Goal: Task Accomplishment & Management: Manage account settings

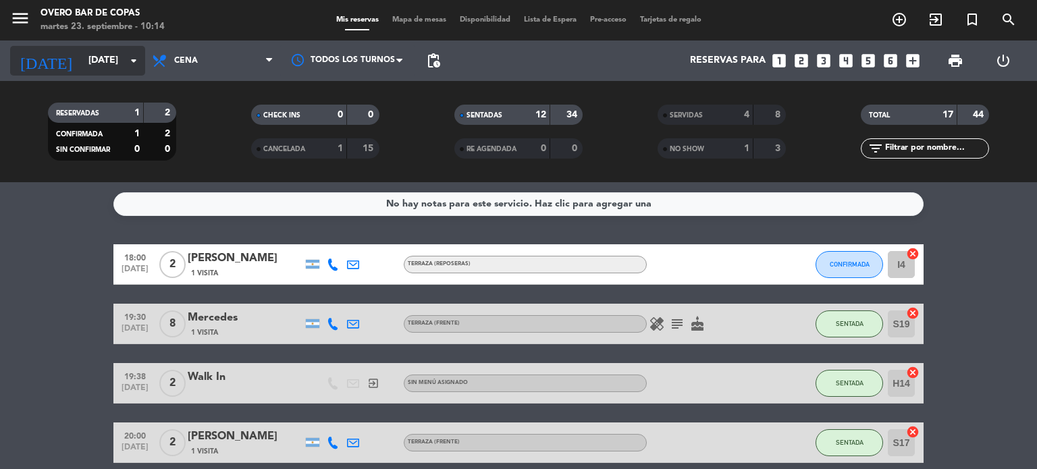
click at [84, 63] on input "[DATE]" at bounding box center [146, 61] width 128 height 24
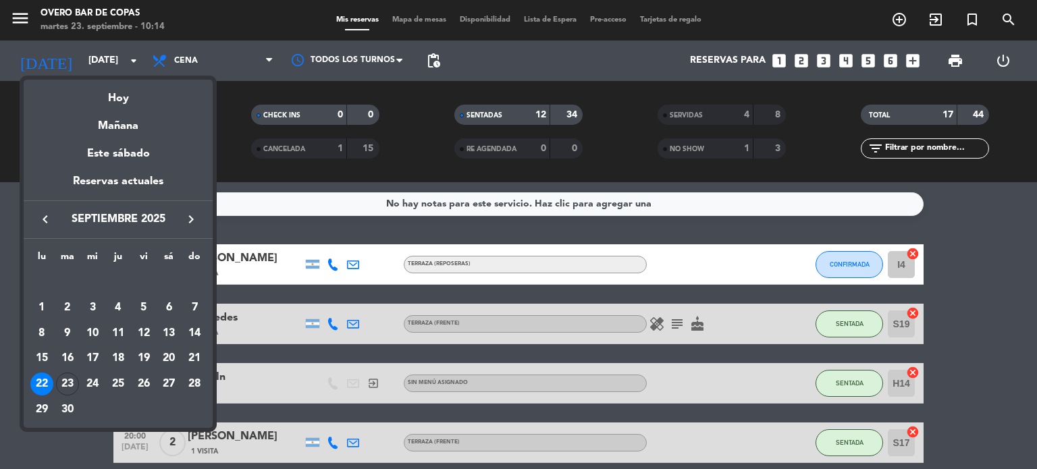
click at [189, 221] on icon "keyboard_arrow_right" at bounding box center [191, 219] width 16 height 16
click at [116, 305] on div "2" at bounding box center [118, 307] width 23 height 23
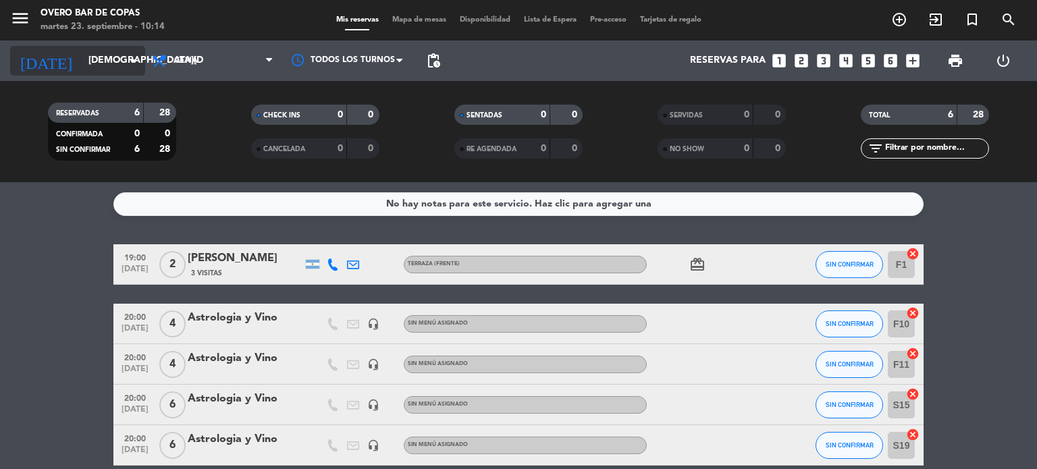
click at [82, 53] on input "[DEMOGRAPHIC_DATA][DATE]" at bounding box center [146, 61] width 128 height 24
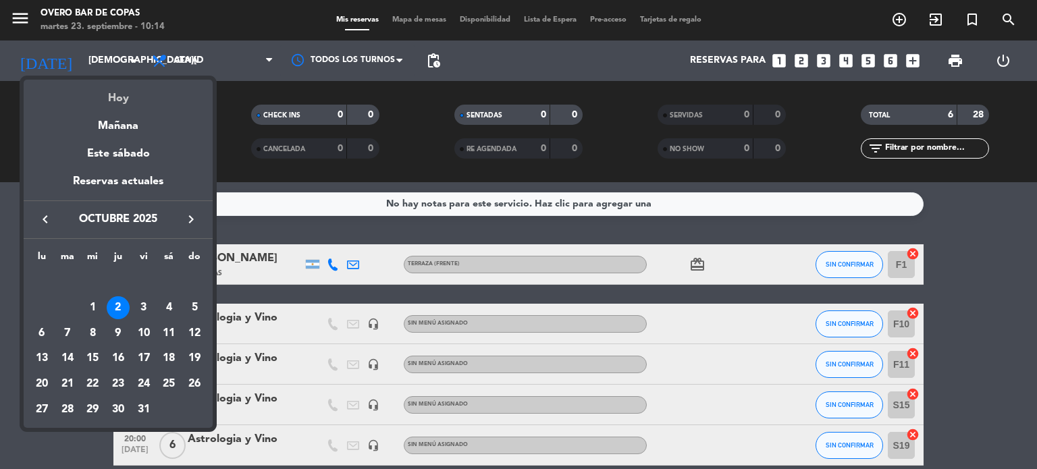
click at [113, 94] on div "Hoy" at bounding box center [118, 94] width 189 height 28
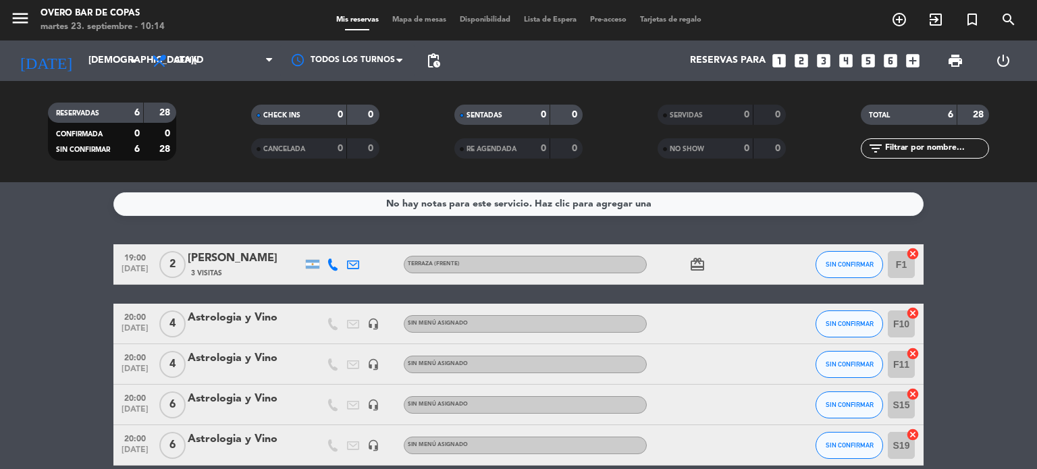
type input "[DATE]"
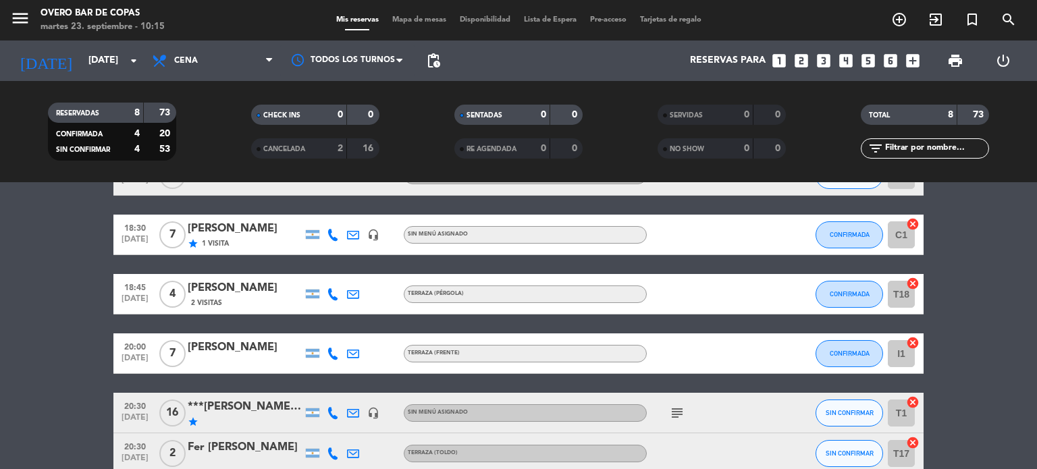
scroll to position [135, 0]
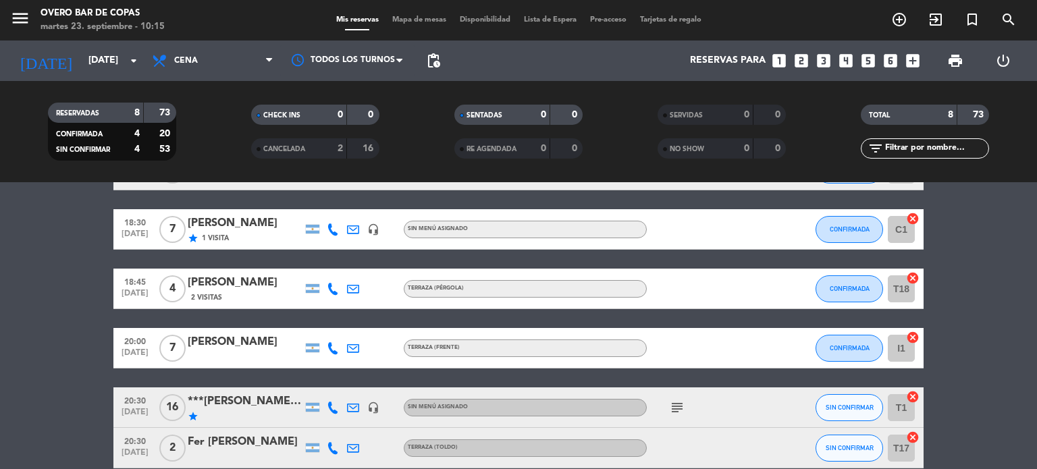
click at [261, 398] on div "***[PERSON_NAME]***" at bounding box center [245, 402] width 115 height 18
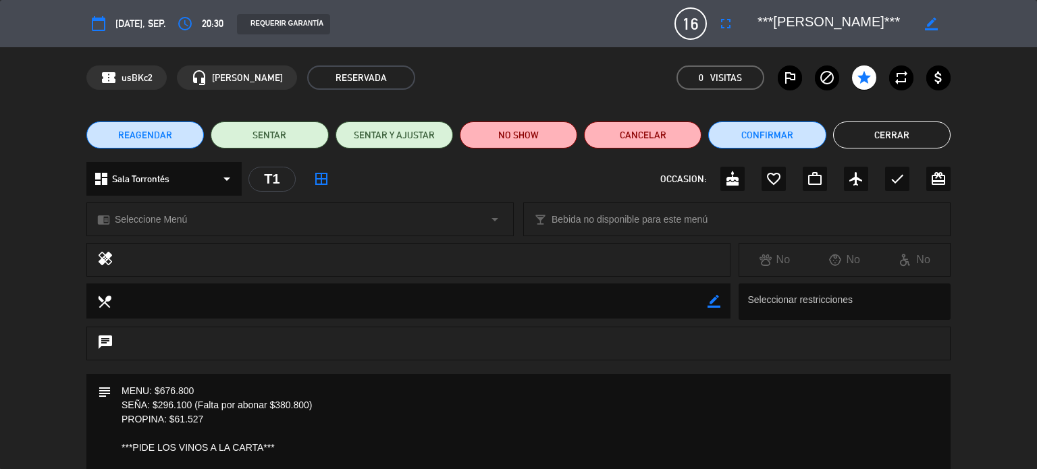
click at [208, 220] on div "chrome_reader_mode Seleccione Menú arrow_drop_down" at bounding box center [300, 219] width 426 height 32
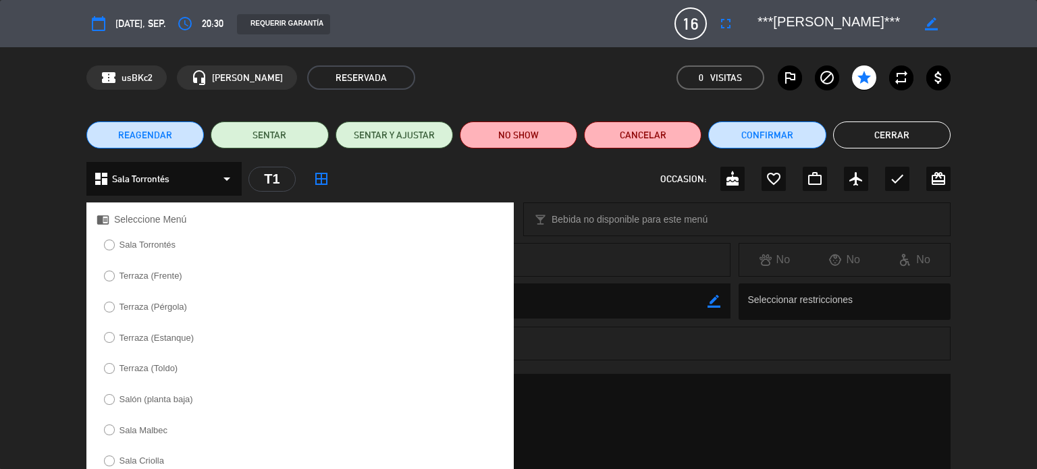
click at [182, 248] on label "Sala Torrontés" at bounding box center [140, 247] width 86 height 22
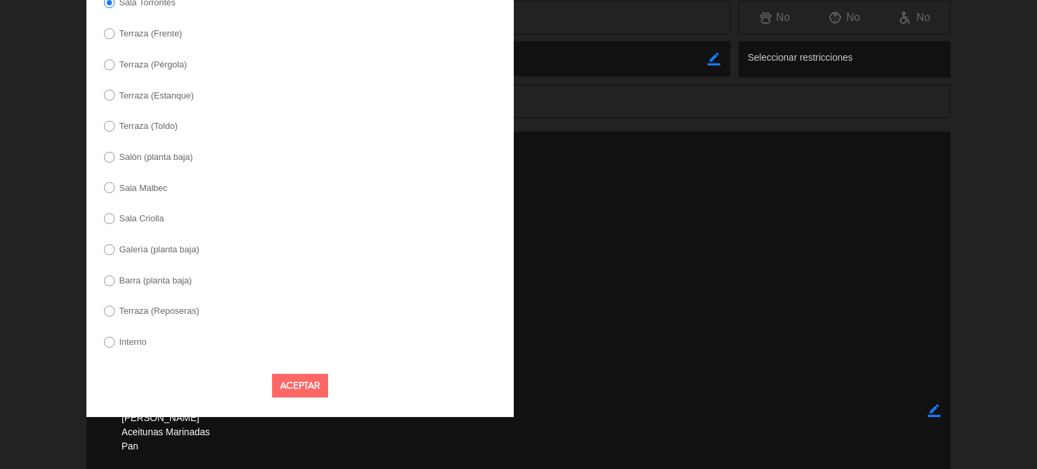
scroll to position [337, 0]
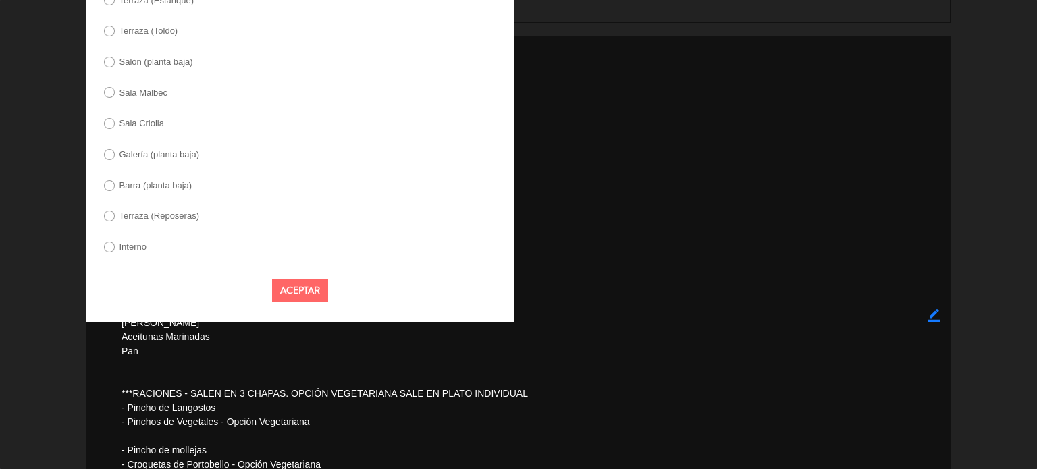
click at [291, 292] on button "Aceptar" at bounding box center [300, 291] width 56 height 24
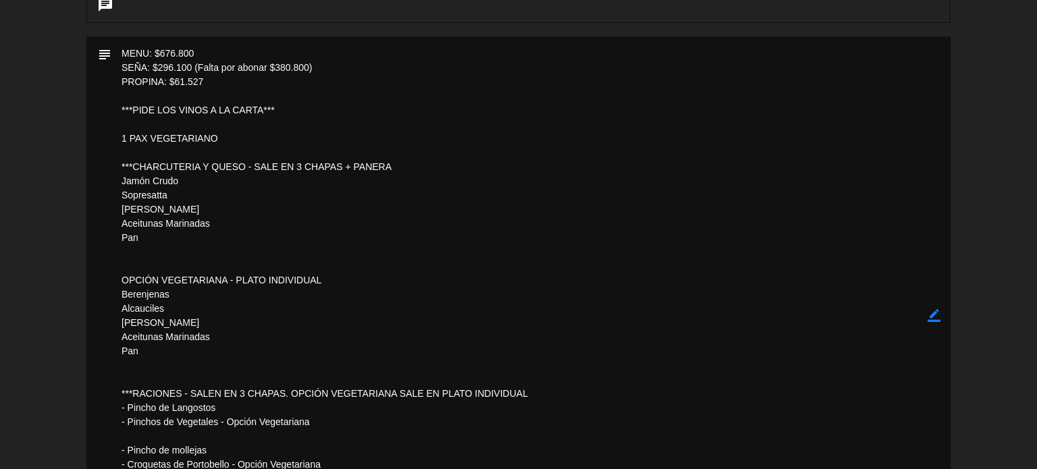
scroll to position [0, 0]
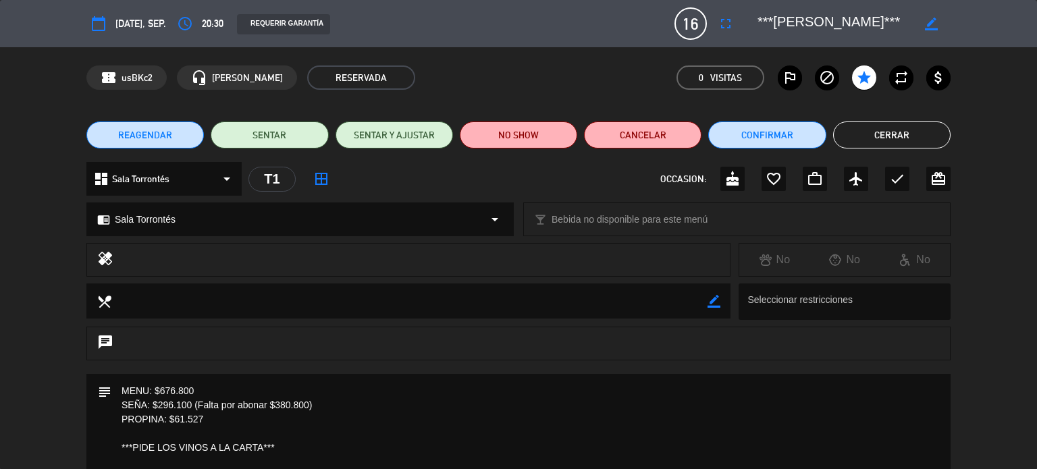
click at [912, 140] on button "Cerrar" at bounding box center [891, 134] width 117 height 27
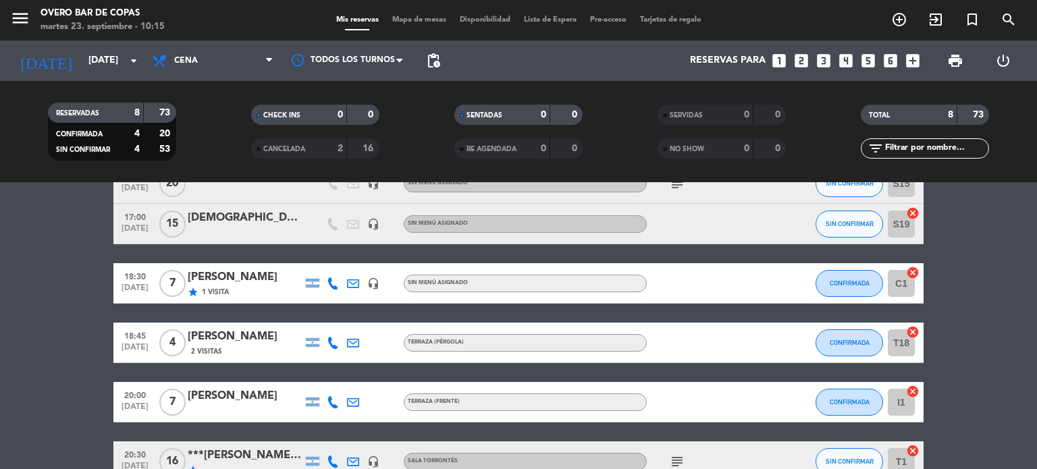
scroll to position [59, 0]
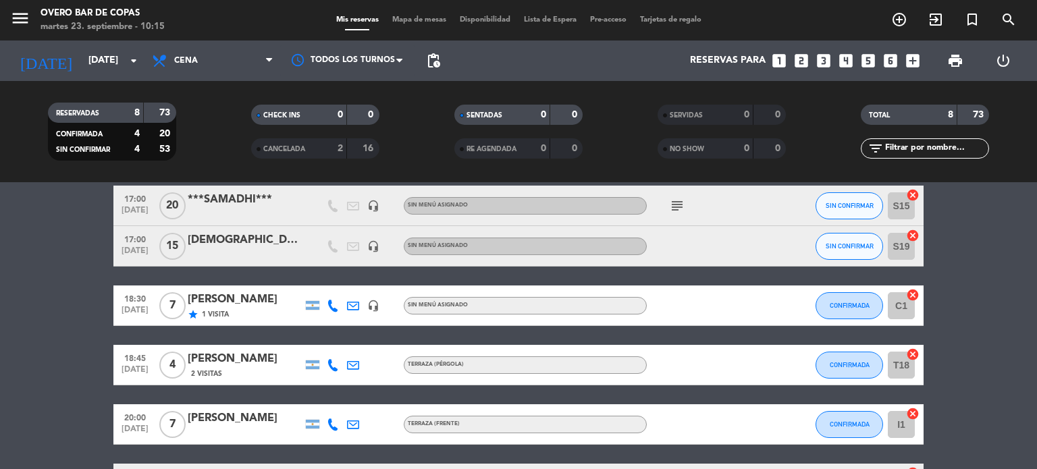
click at [262, 302] on div "[PERSON_NAME]" at bounding box center [245, 300] width 115 height 18
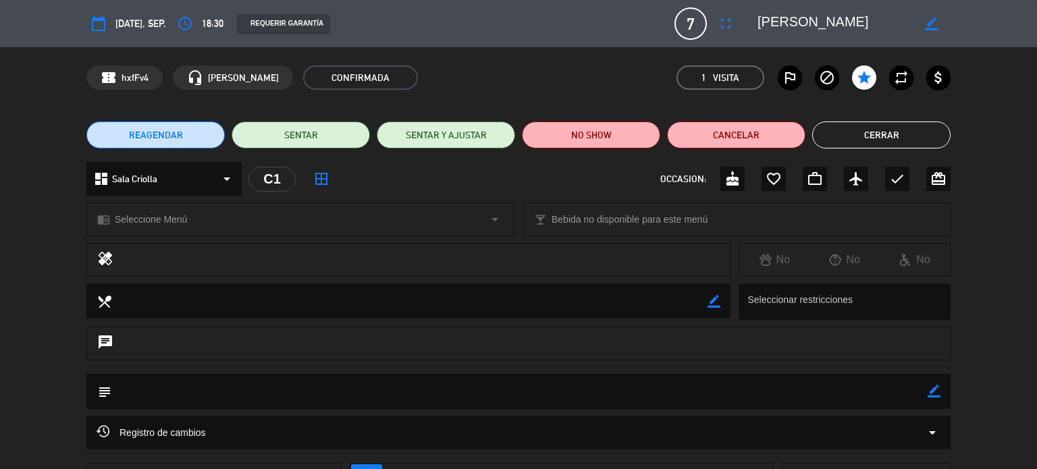
click at [186, 213] on span "Seleccione Menú" at bounding box center [151, 220] width 72 height 16
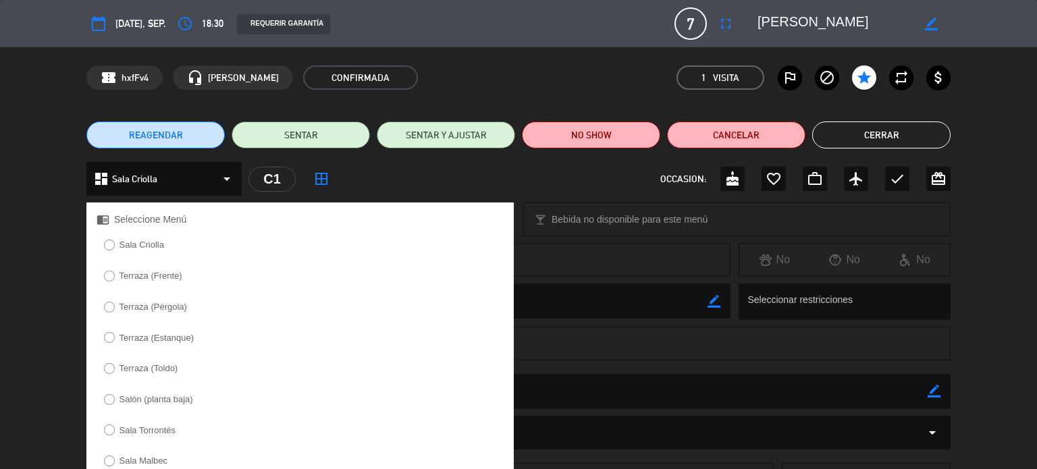
click at [180, 249] on div "Sala Criolla" at bounding box center [299, 249] width 427 height 26
click at [137, 241] on label "Sala Criolla" at bounding box center [141, 244] width 45 height 9
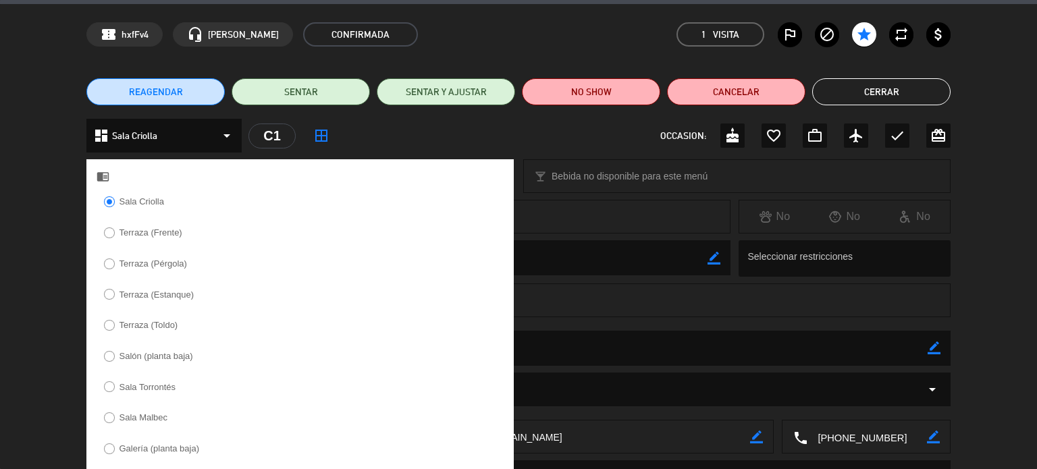
scroll to position [188, 0]
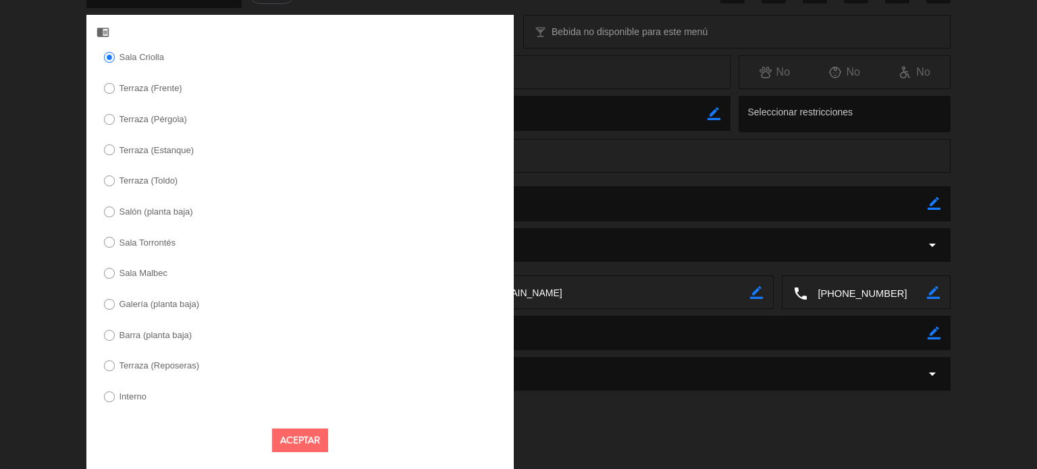
click at [303, 437] on button "Aceptar" at bounding box center [300, 441] width 56 height 24
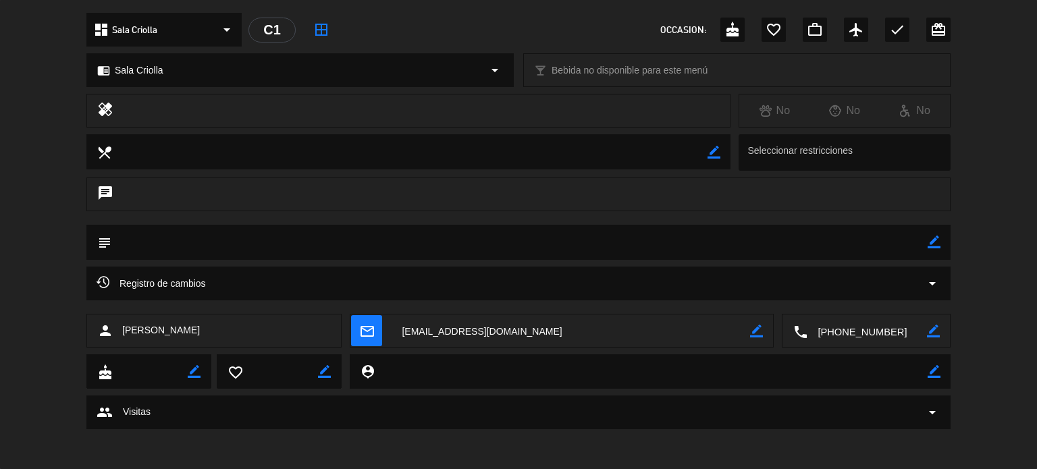
scroll to position [0, 0]
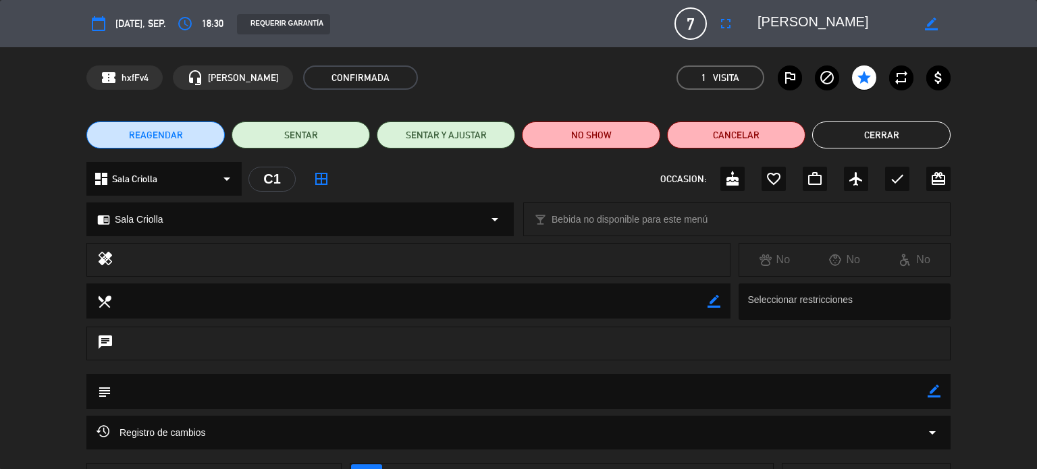
click at [880, 135] on button "Cerrar" at bounding box center [881, 134] width 138 height 27
